Goal: Transaction & Acquisition: Download file/media

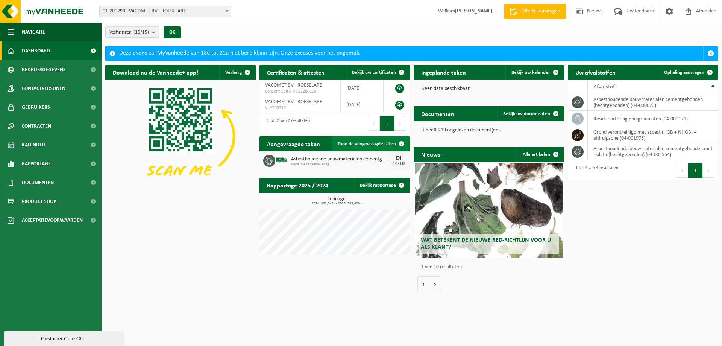
click at [402, 143] on span at bounding box center [401, 143] width 15 height 15
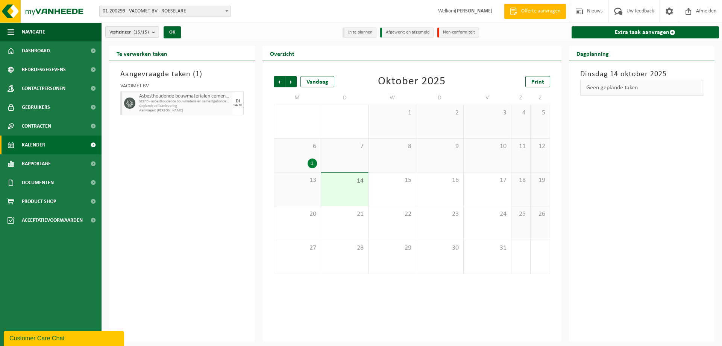
click at [199, 102] on span "SELFD - asbesthoudende bouwmaterialen cementgebonden (HGB)" at bounding box center [184, 101] width 91 height 5
click at [359, 187] on div "14" at bounding box center [344, 189] width 47 height 33
click at [309, 161] on div "1" at bounding box center [312, 163] width 9 height 10
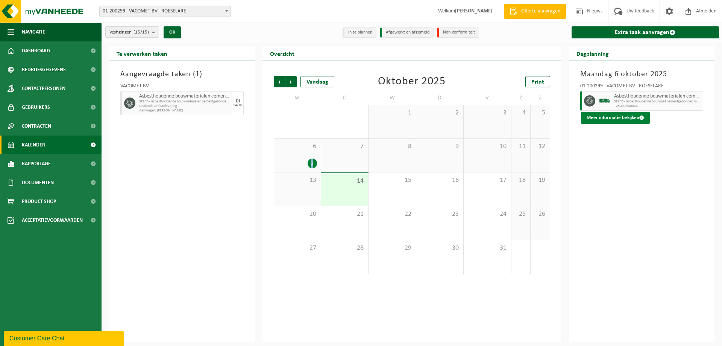
click at [599, 114] on button "Meer informatie bekijken" at bounding box center [615, 118] width 69 height 12
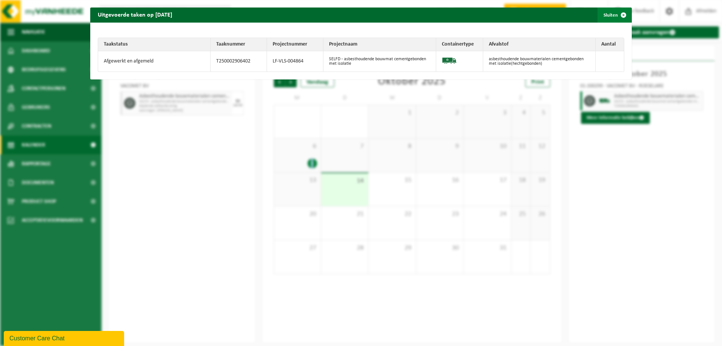
click at [619, 14] on span "button" at bounding box center [623, 15] width 15 height 15
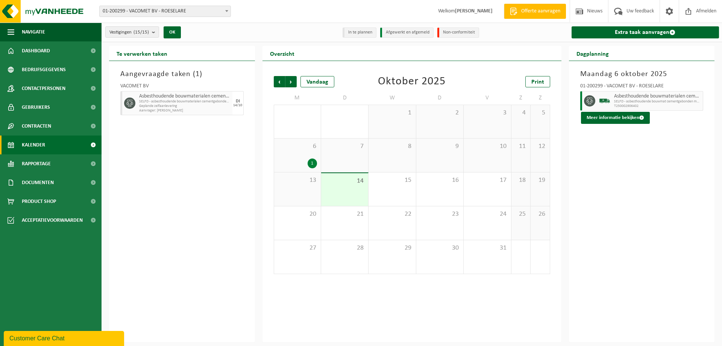
click at [400, 35] on li "Afgewerkt en afgemeld" at bounding box center [406, 32] width 53 height 10
click at [400, 32] on li "Afgewerkt en afgemeld" at bounding box center [406, 32] width 53 height 10
click at [278, 82] on span "Vorige" at bounding box center [279, 81] width 11 height 11
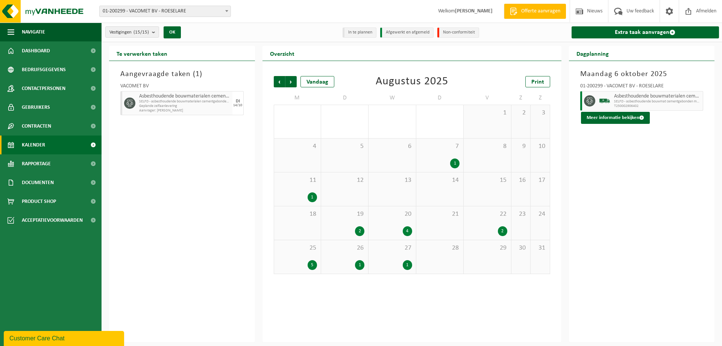
click at [356, 229] on div "2" at bounding box center [359, 231] width 9 height 10
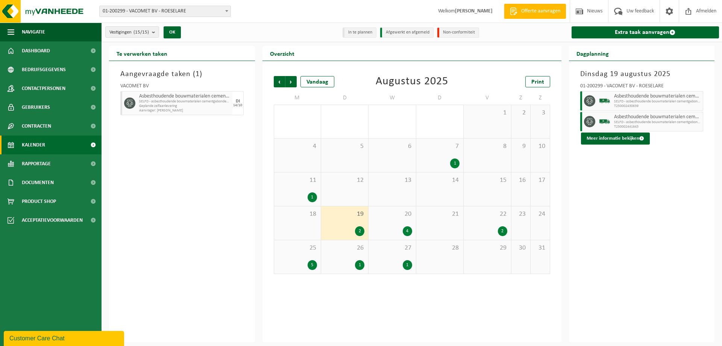
click at [632, 101] on span "SELFD - asbesthoudende bouwmaterialen cementgebonden (HGB)" at bounding box center [657, 101] width 87 height 5
click at [635, 137] on button "Meer informatie bekijken" at bounding box center [615, 138] width 69 height 12
click at [635, 137] on body "Vestiging: 01-200299 - VACOMET BV - ROESELARE 10-736324 - CHANTIER : LAMBRES LE…" at bounding box center [361, 173] width 722 height 346
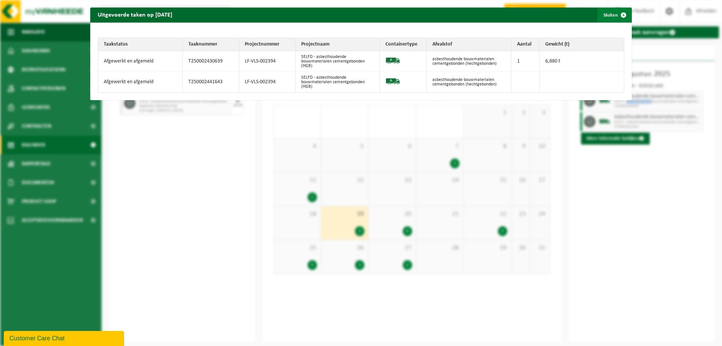
click at [616, 14] on span "button" at bounding box center [623, 15] width 15 height 15
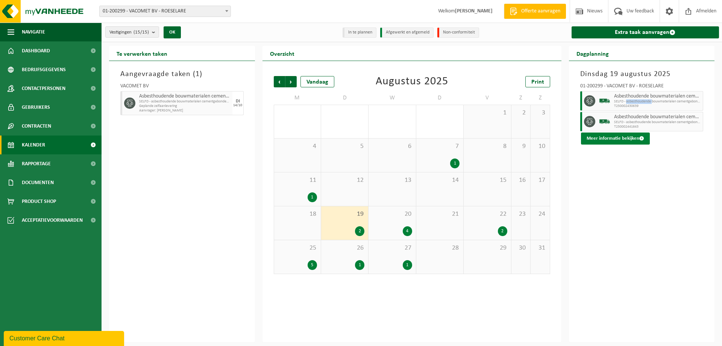
click at [607, 137] on button "Meer informatie bekijken" at bounding box center [615, 138] width 69 height 12
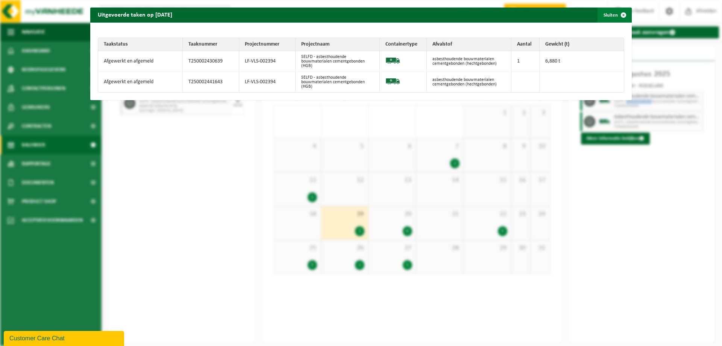
click at [620, 17] on span "button" at bounding box center [623, 15] width 15 height 15
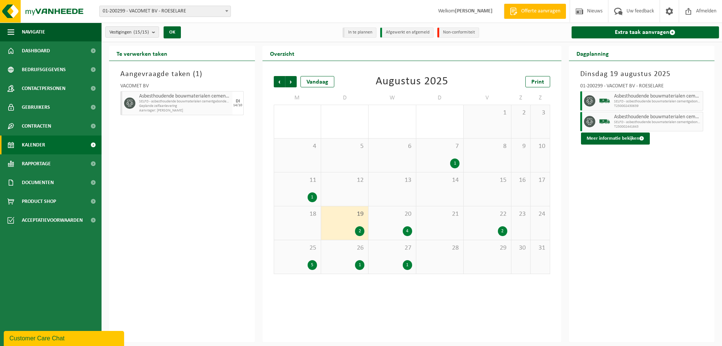
click at [404, 229] on div "4" at bounding box center [407, 231] width 9 height 10
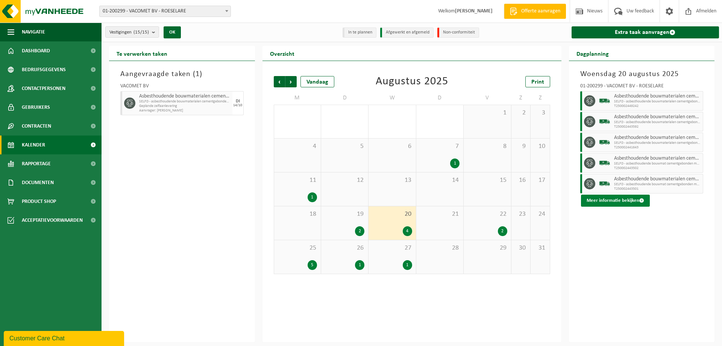
click at [621, 198] on button "Meer informatie bekijken" at bounding box center [615, 201] width 69 height 12
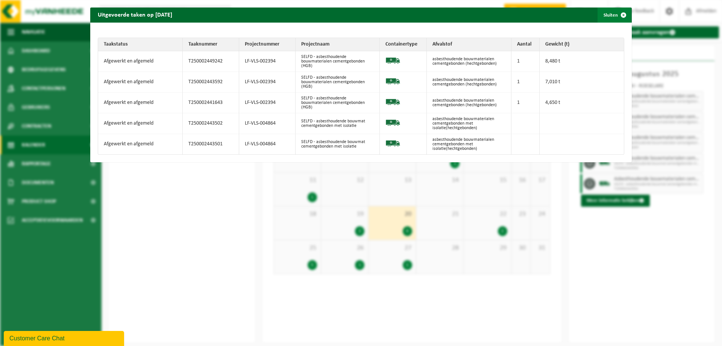
click at [620, 15] on span "button" at bounding box center [623, 15] width 15 height 15
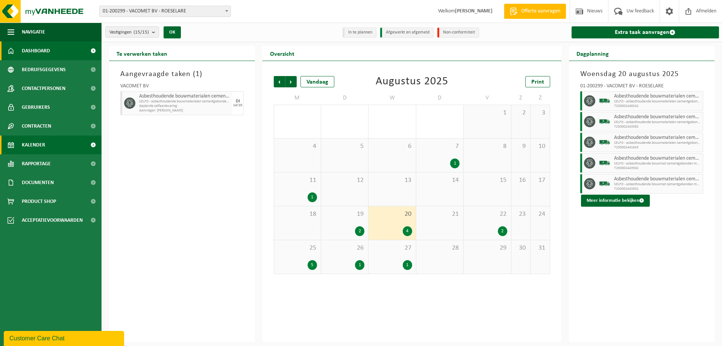
click at [51, 51] on link "Dashboard" at bounding box center [51, 50] width 102 height 19
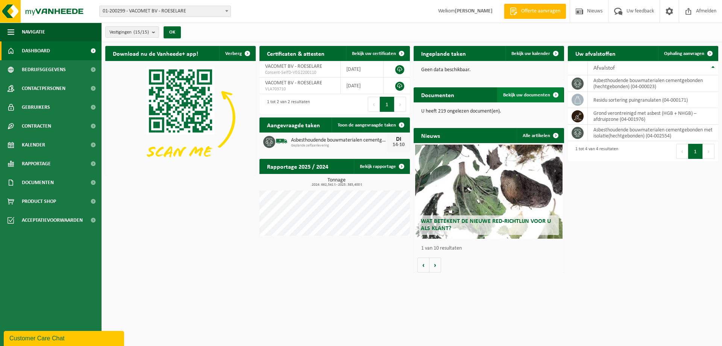
click at [538, 95] on span "Bekijk uw documenten" at bounding box center [526, 95] width 47 height 5
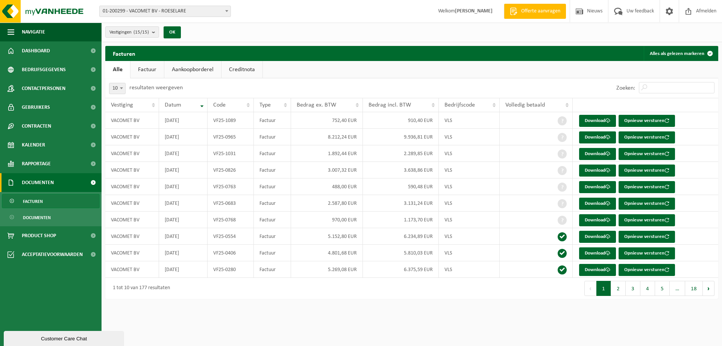
click at [47, 181] on span "Documenten" at bounding box center [38, 182] width 32 height 19
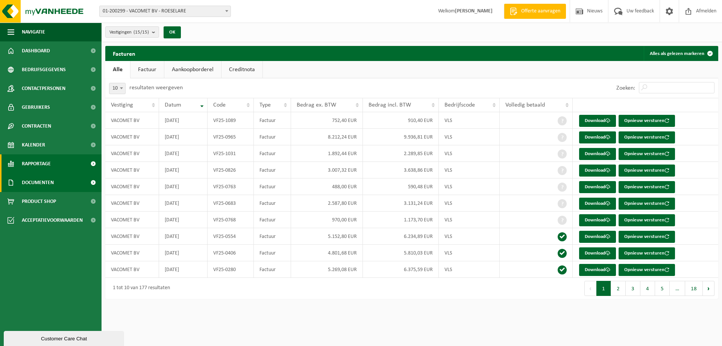
click at [44, 163] on span "Rapportage" at bounding box center [36, 163] width 29 height 19
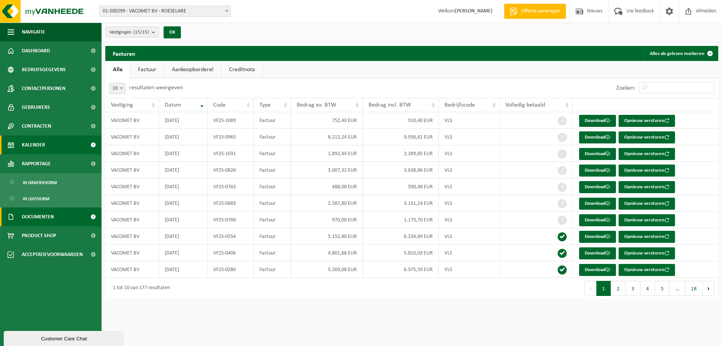
click at [93, 144] on span at bounding box center [93, 144] width 17 height 19
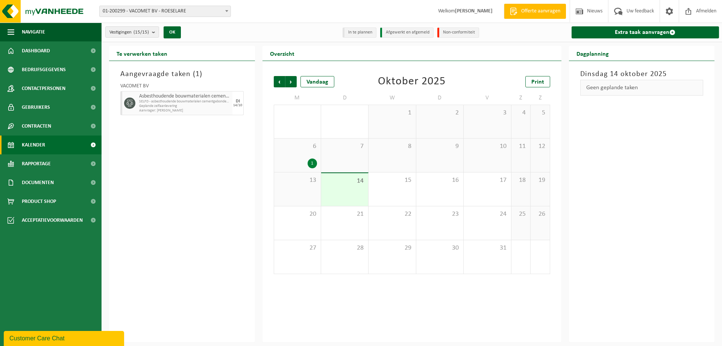
click at [303, 160] on div "1" at bounding box center [297, 163] width 39 height 10
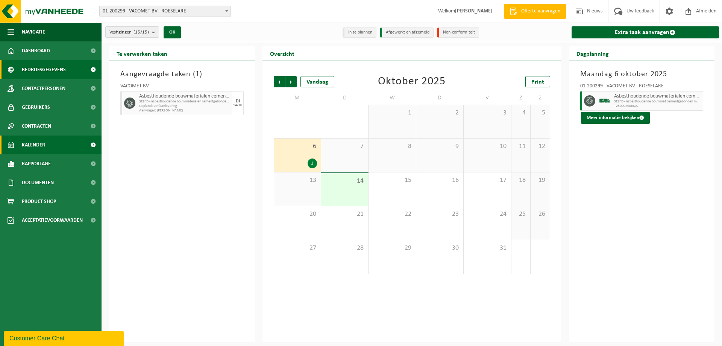
click at [36, 71] on span "Bedrijfsgegevens" at bounding box center [44, 69] width 44 height 19
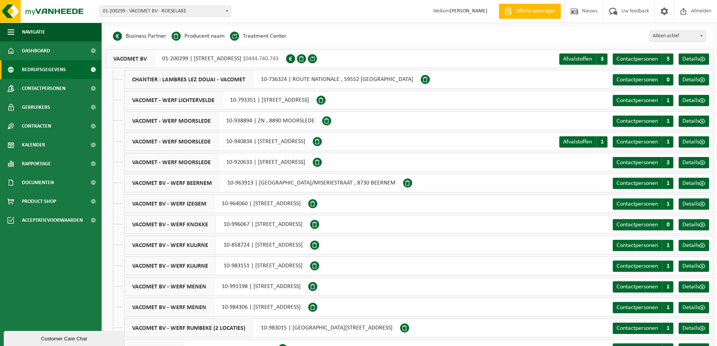
scroll to position [23, 0]
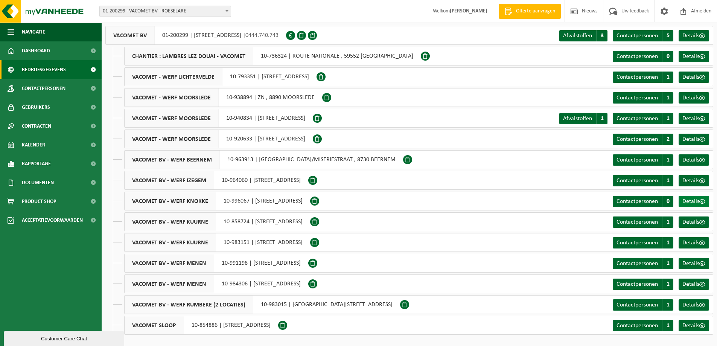
click at [695, 199] on span "Details" at bounding box center [690, 201] width 17 height 6
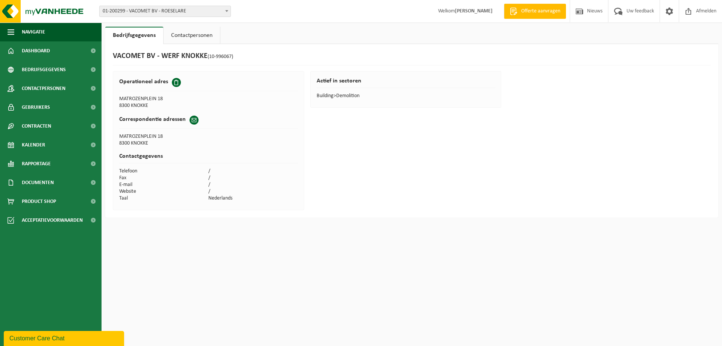
click at [189, 32] on link "Contactpersonen" at bounding box center [192, 35] width 56 height 17
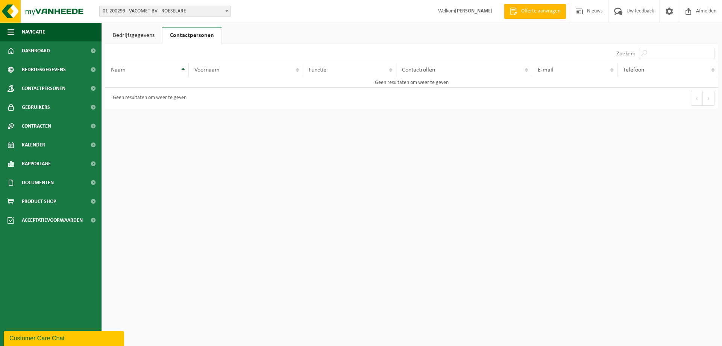
click at [142, 38] on link "Bedrijfsgegevens" at bounding box center [133, 35] width 57 height 17
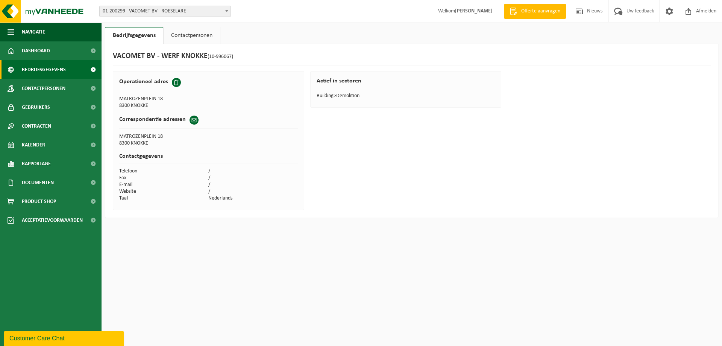
click at [38, 70] on span "Bedrijfsgegevens" at bounding box center [44, 69] width 44 height 19
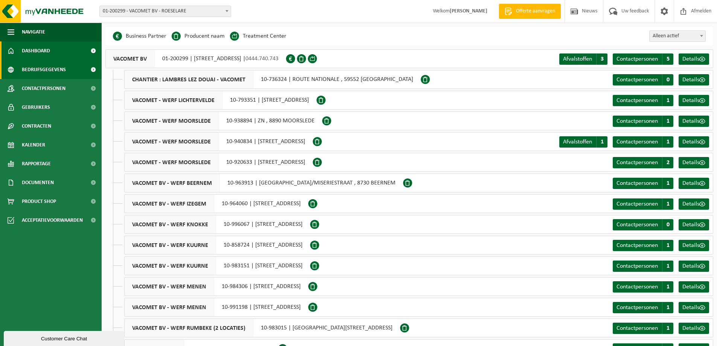
click at [35, 48] on span "Dashboard" at bounding box center [36, 50] width 28 height 19
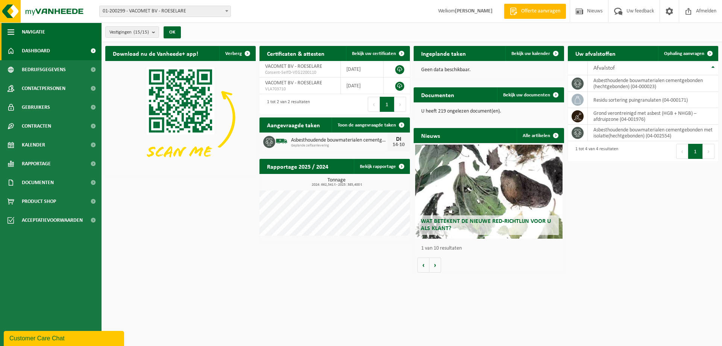
click at [12, 30] on span "button" at bounding box center [11, 32] width 7 height 19
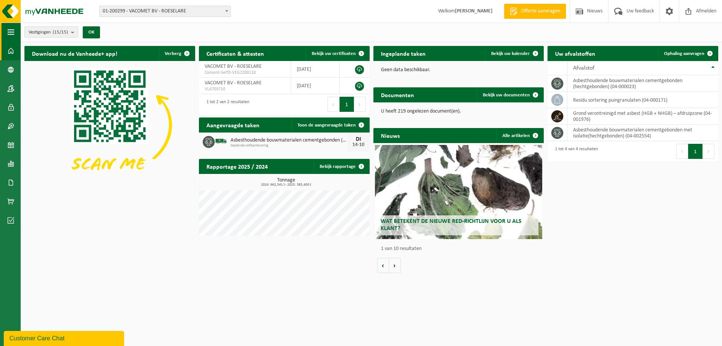
click at [12, 30] on span "button" at bounding box center [11, 32] width 7 height 19
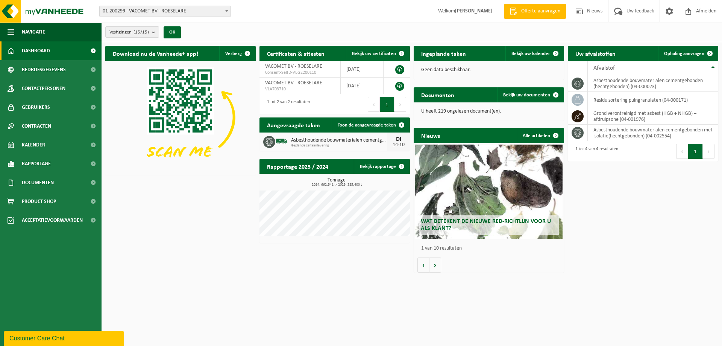
click at [227, 11] on b at bounding box center [226, 11] width 3 height 2
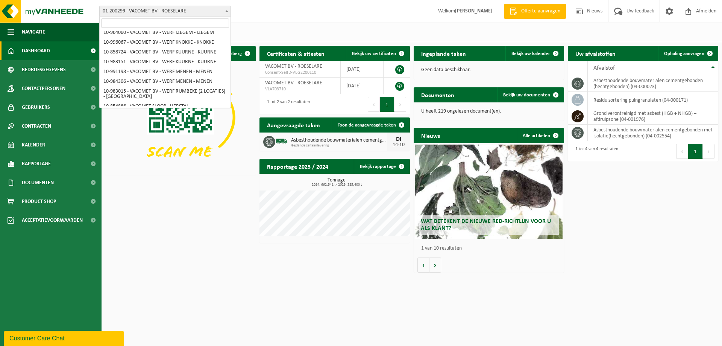
scroll to position [108, 0]
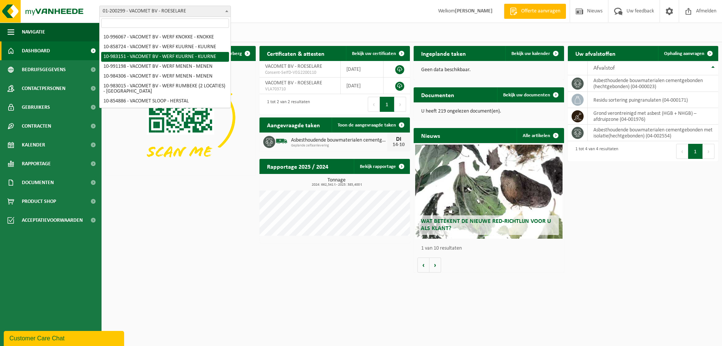
select select "163040"
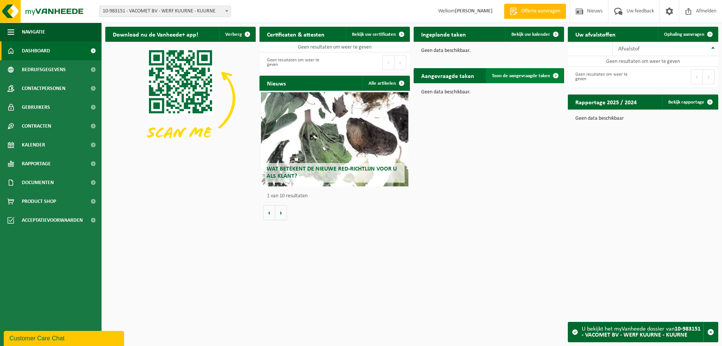
click at [512, 74] on span "Toon de aangevraagde taken" at bounding box center [521, 75] width 58 height 5
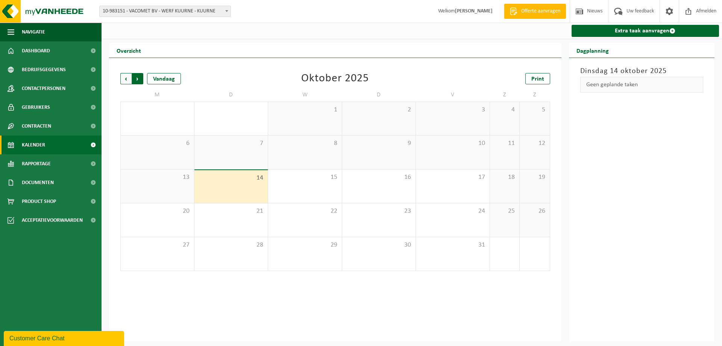
click at [127, 79] on span "Vorige" at bounding box center [125, 78] width 11 height 11
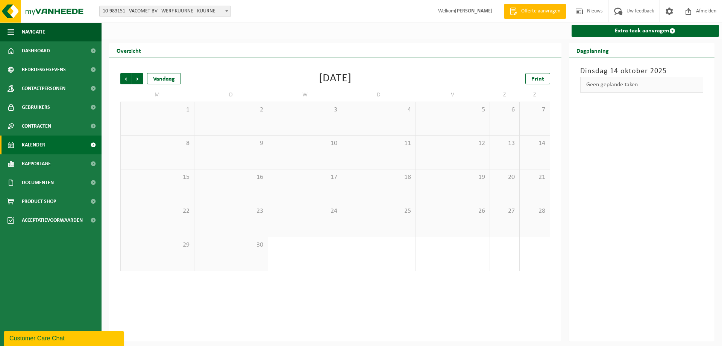
click at [127, 79] on span "Vorige" at bounding box center [125, 78] width 11 height 11
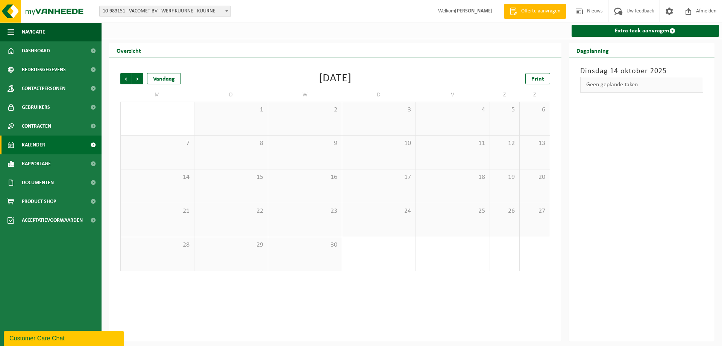
click at [127, 79] on span "Vorige" at bounding box center [125, 78] width 11 height 11
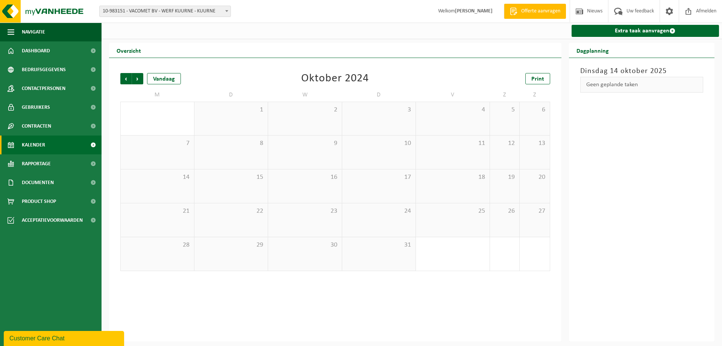
click at [127, 79] on span "Vorige" at bounding box center [125, 78] width 11 height 11
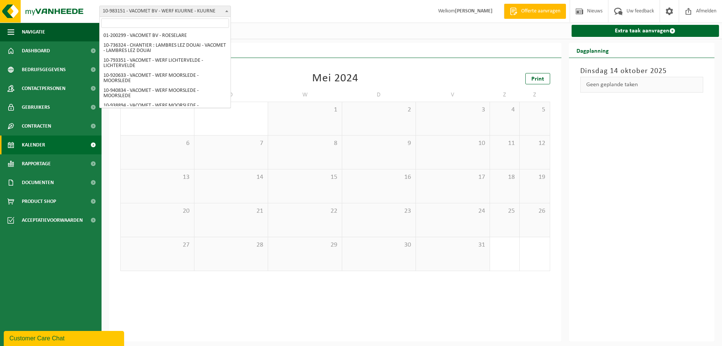
click at [228, 10] on b at bounding box center [226, 11] width 3 height 2
select select "930"
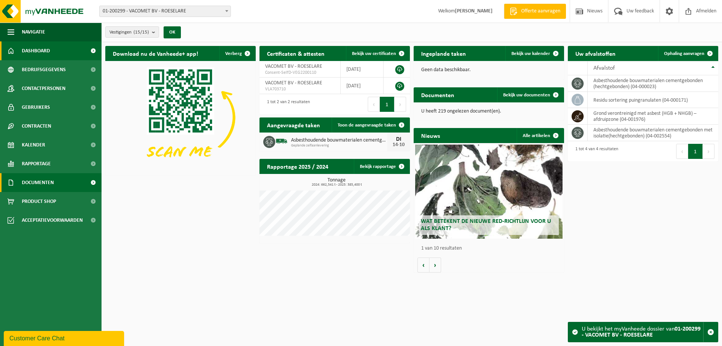
click at [78, 186] on link "Documenten" at bounding box center [51, 182] width 102 height 19
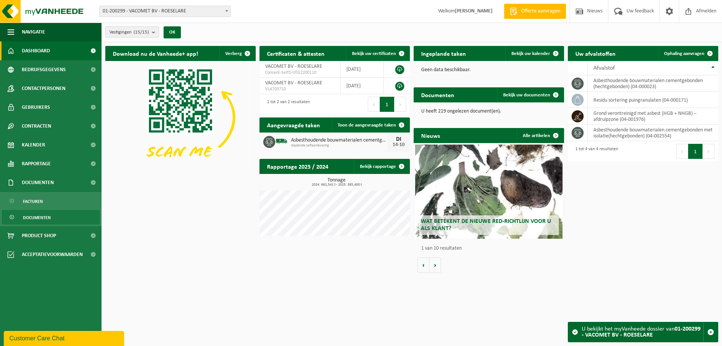
click at [44, 216] on span "Documenten" at bounding box center [37, 217] width 28 height 14
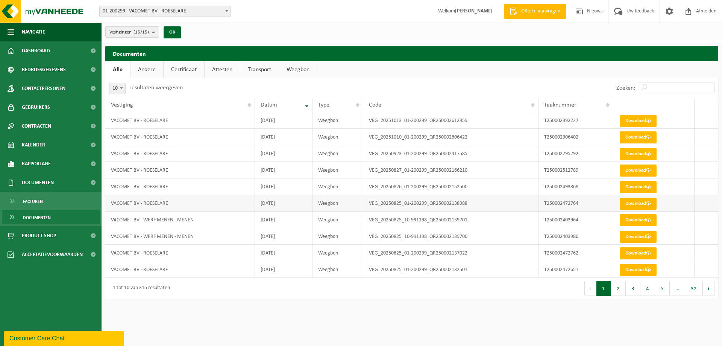
click at [626, 202] on link "Download" at bounding box center [638, 204] width 37 height 12
click at [642, 219] on link "Download" at bounding box center [638, 220] width 37 height 12
click at [621, 286] on button "2" at bounding box center [618, 288] width 15 height 15
click at [154, 67] on link "Andere" at bounding box center [147, 69] width 33 height 17
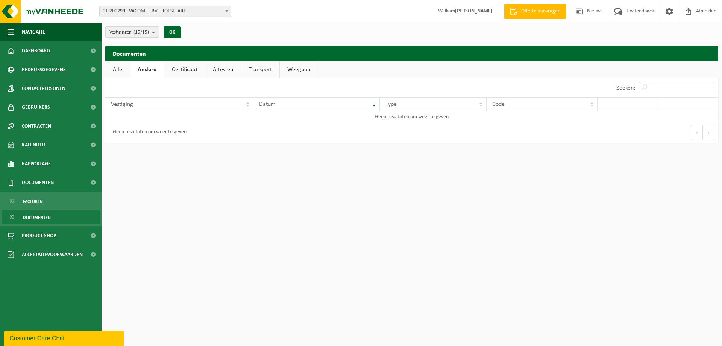
click at [185, 71] on link "Certificaat" at bounding box center [184, 69] width 41 height 17
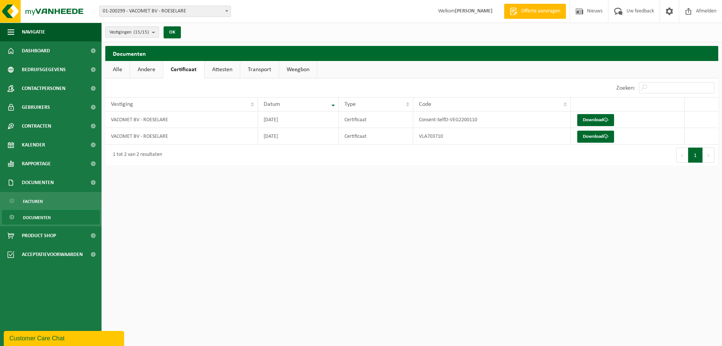
click at [215, 70] on link "Attesten" at bounding box center [222, 69] width 35 height 17
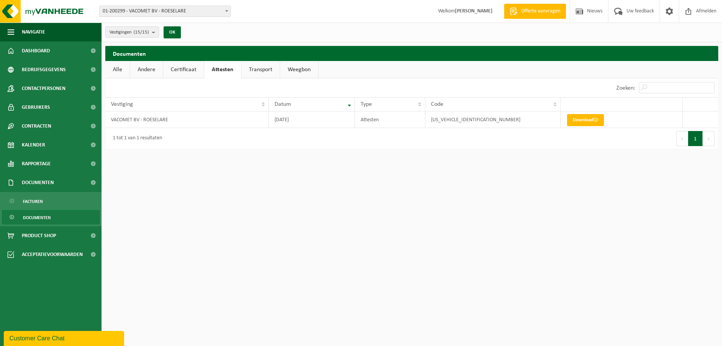
click at [257, 67] on link "Transport" at bounding box center [261, 69] width 38 height 17
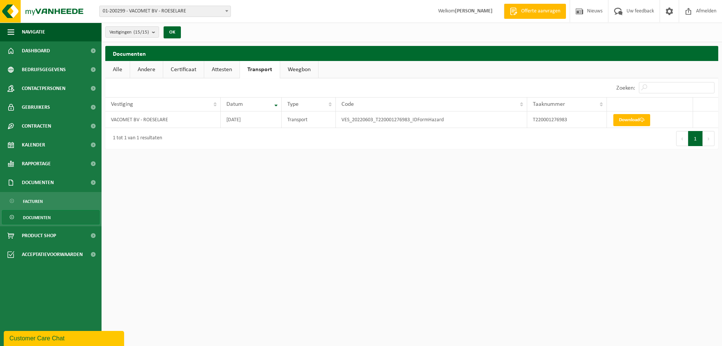
click at [297, 69] on link "Weegbon" at bounding box center [299, 69] width 38 height 17
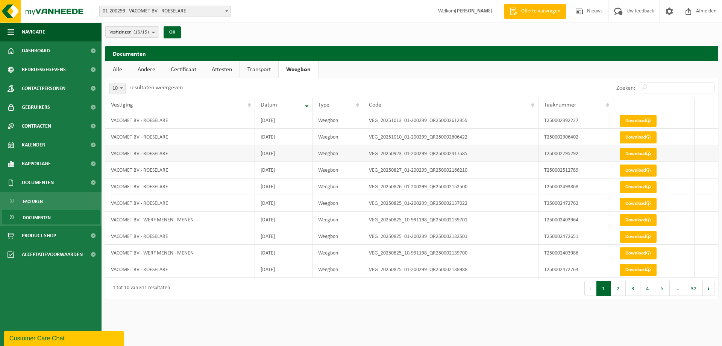
click at [640, 156] on link "Download" at bounding box center [638, 154] width 37 height 12
click at [639, 204] on link "Download" at bounding box center [638, 204] width 37 height 12
click at [638, 253] on link "Download" at bounding box center [638, 253] width 37 height 12
click at [625, 290] on button "2" at bounding box center [618, 288] width 15 height 15
click at [642, 205] on link "Download" at bounding box center [638, 204] width 37 height 12
